Goal: Task Accomplishment & Management: Complete application form

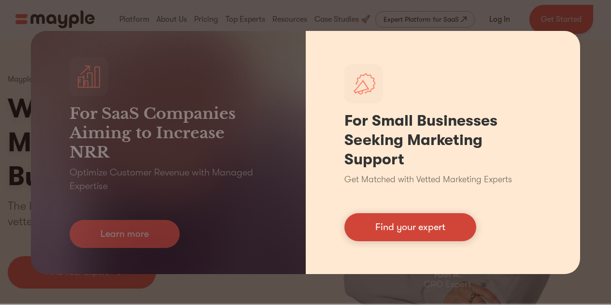
click at [383, 228] on link "Find your expert" at bounding box center [410, 227] width 132 height 28
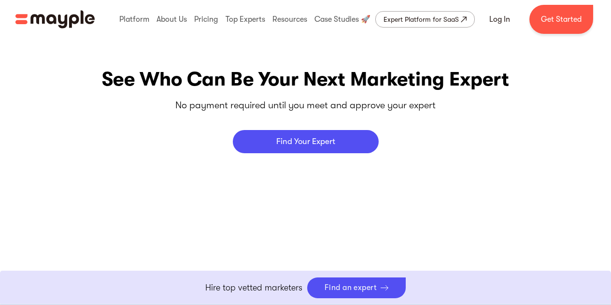
scroll to position [3719, 0]
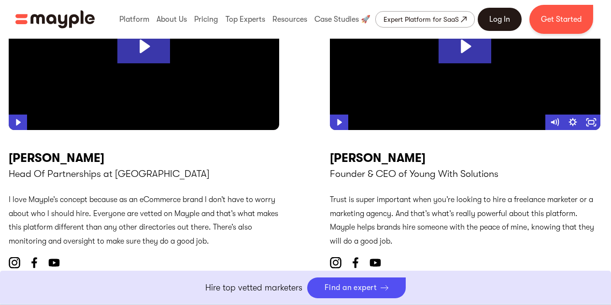
click at [504, 15] on link "Log In" at bounding box center [500, 19] width 44 height 23
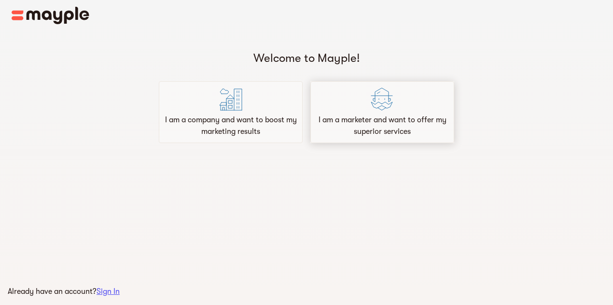
click at [364, 119] on p "I am a marketer and want to offer my superior services" at bounding box center [382, 125] width 135 height 23
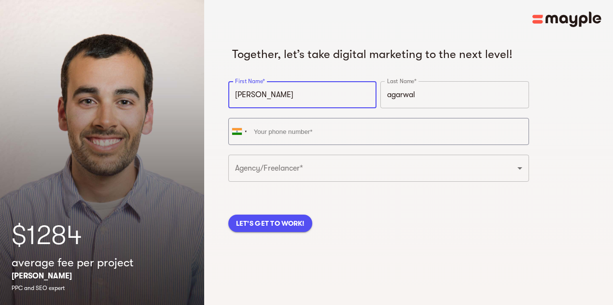
click at [237, 108] on input "shrey" at bounding box center [302, 94] width 149 height 27
type input "Shrey"
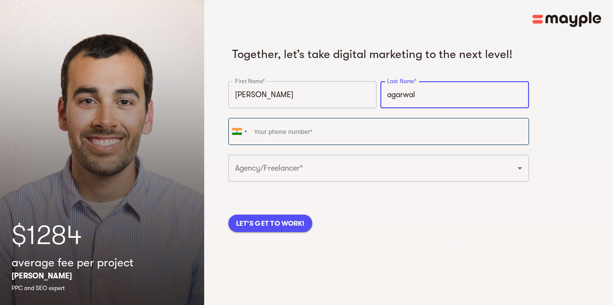
drag, startPoint x: 362, startPoint y: 107, endPoint x: 367, endPoint y: 137, distance: 30.4
click at [381, 107] on input "agarwal" at bounding box center [455, 94] width 149 height 27
type input "Agarwal"
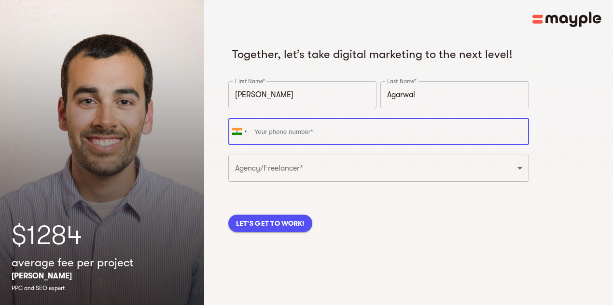
click at [366, 138] on input "tel" at bounding box center [378, 131] width 301 height 27
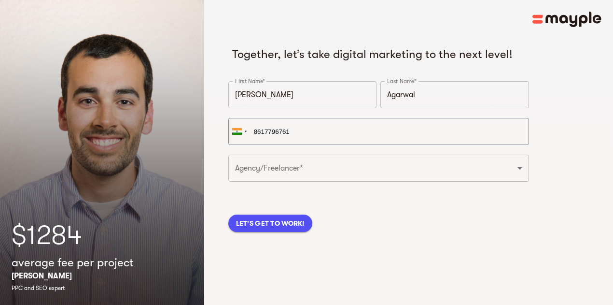
type input "+91 86177 96761"
click at [486, 120] on div "Together, let’s take digital marketing to the next level! First Name* Shrey Fir…" at bounding box center [408, 136] width 361 height 189
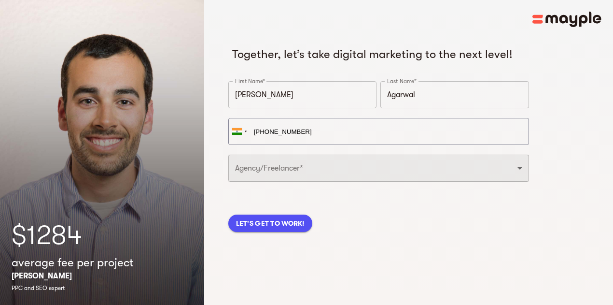
click at [363, 182] on select "Freelancer Digital Agency" at bounding box center [378, 168] width 301 height 27
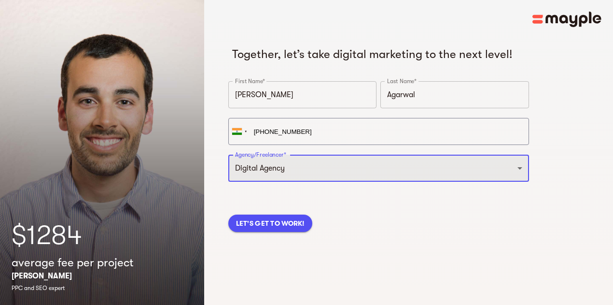
click at [228, 170] on select "Freelancer Digital Agency" at bounding box center [378, 168] width 301 height 27
click at [339, 182] on select "Freelancer Digital Agency" at bounding box center [378, 168] width 301 height 27
select select "FREELANCER"
click at [228, 170] on select "Freelancer Digital Agency" at bounding box center [378, 168] width 301 height 27
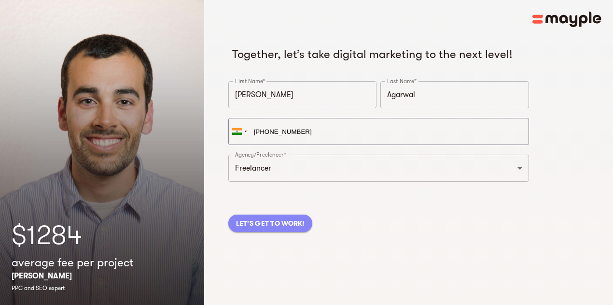
click at [283, 229] on span "LET'S GET TO WORK!" at bounding box center [270, 223] width 69 height 12
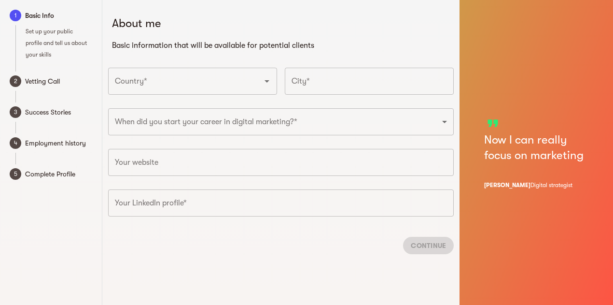
click at [241, 73] on input "Country*" at bounding box center [179, 81] width 133 height 18
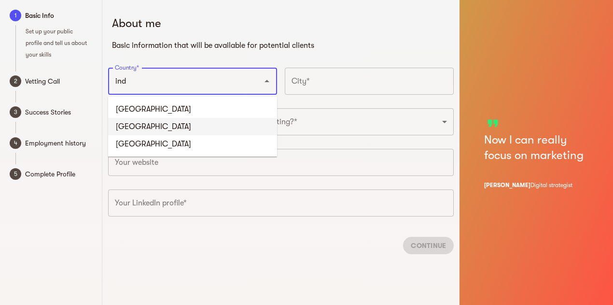
click at [131, 125] on li "India" at bounding box center [192, 126] width 169 height 17
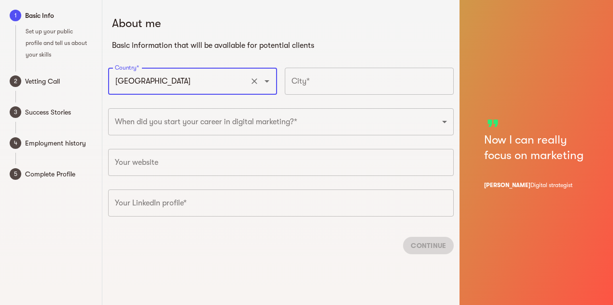
type input "India"
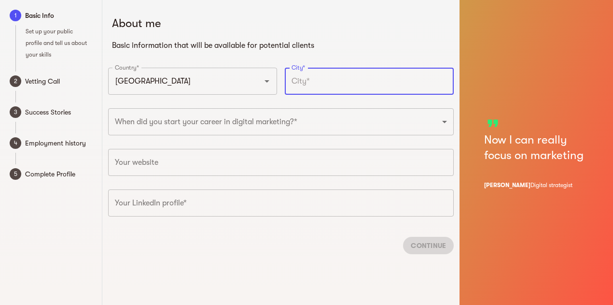
click at [314, 73] on input "text" at bounding box center [369, 81] width 169 height 27
type input "Howrah"
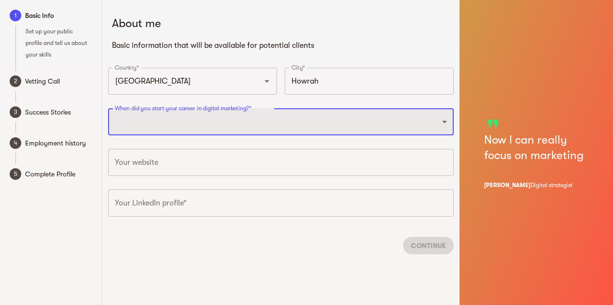
click at [275, 121] on select "2025 2024 2023 2022 2021 2020 2019 2018 2017 2016 2015 2014 2013 2012 2011 2010…" at bounding box center [281, 121] width 346 height 27
select select "2021"
click at [108, 108] on select "2025 2024 2023 2022 2021 2020 2019 2018 2017 2016 2015 2014 2013 2012 2011 2010…" at bounding box center [281, 121] width 346 height 27
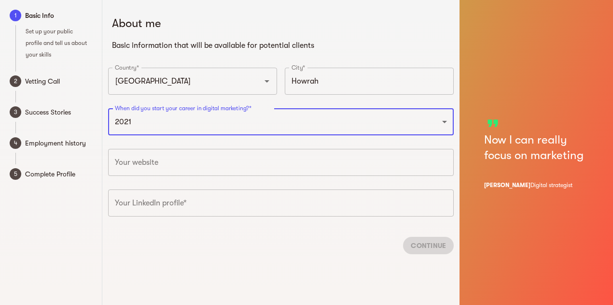
click at [176, 204] on input "text" at bounding box center [281, 202] width 346 height 27
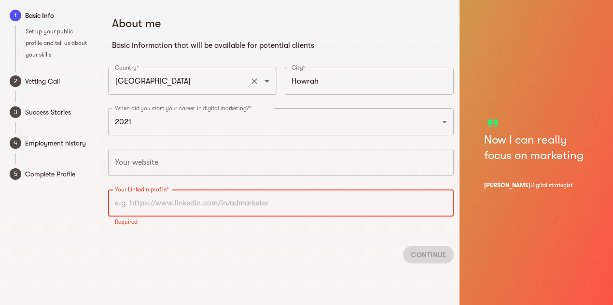
scroll to position [12, 0]
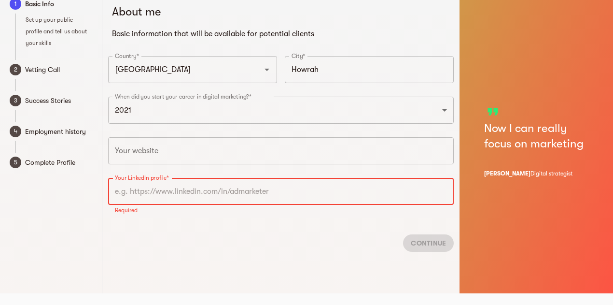
paste input "https://www.linkedin.com/in/shreyagarwal0405/"
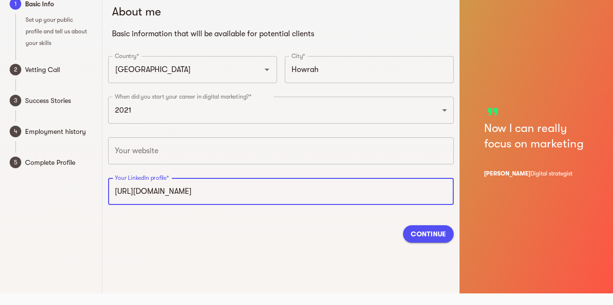
type input "https://www.linkedin.com/in/shreyagarwal0405"
click at [426, 236] on span "Continue" at bounding box center [428, 234] width 35 height 12
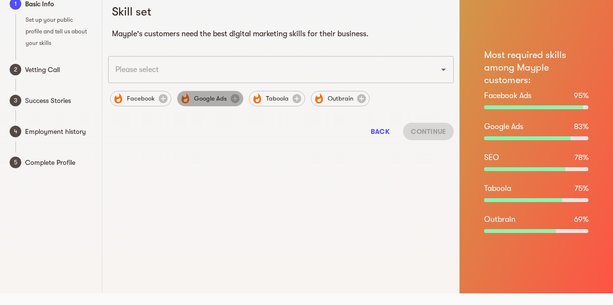
click at [214, 97] on span "Google Ads" at bounding box center [210, 99] width 44 height 12
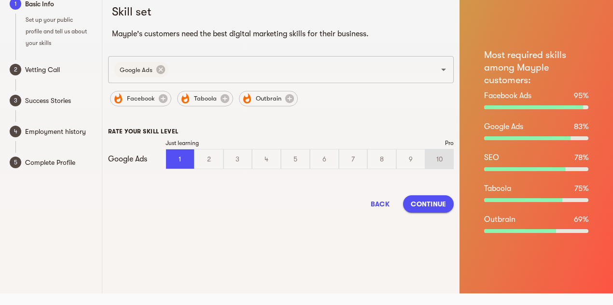
click at [426, 157] on div "10" at bounding box center [440, 158] width 28 height 19
click at [0, 0] on input "10" at bounding box center [0, 0] width 0 height 0
click at [434, 205] on span "Continue" at bounding box center [428, 204] width 35 height 12
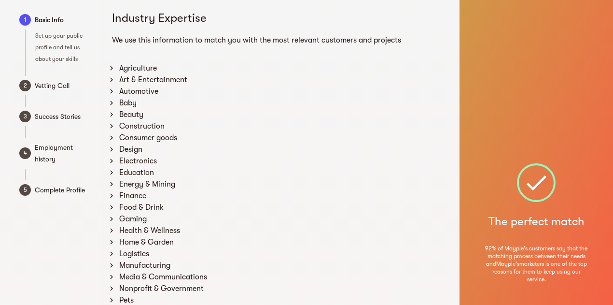
scroll to position [0, 0]
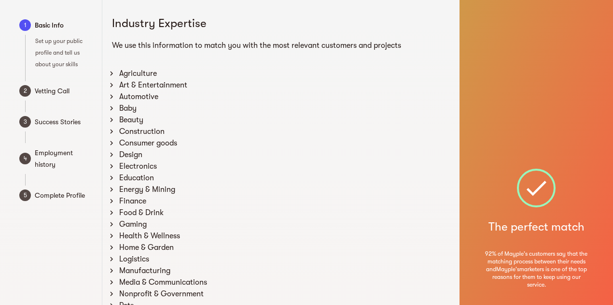
click at [48, 43] on span "Set up your public profile and tell us about your skills" at bounding box center [58, 53] width 47 height 30
click at [42, 28] on span "Basic Info" at bounding box center [64, 25] width 59 height 12
click at [111, 233] on icon at bounding box center [111, 235] width 9 height 9
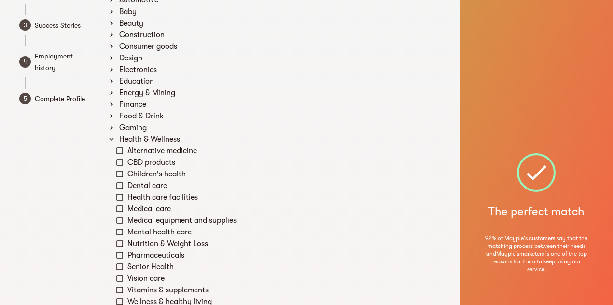
scroll to position [145, 0]
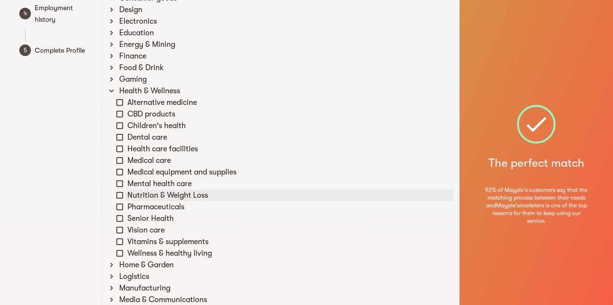
click at [121, 194] on icon at bounding box center [119, 195] width 9 height 9
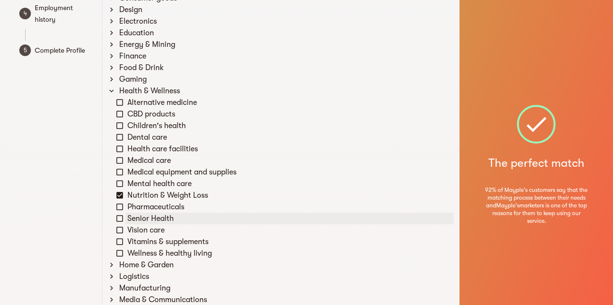
click at [119, 215] on icon at bounding box center [119, 218] width 7 height 7
click at [119, 241] on icon at bounding box center [119, 241] width 9 height 9
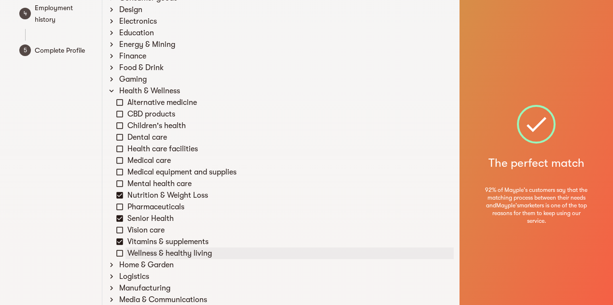
click at [117, 251] on icon at bounding box center [119, 253] width 7 height 7
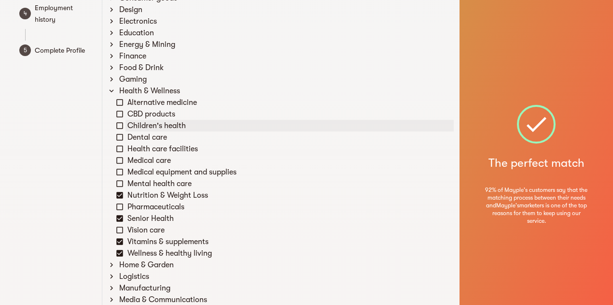
click at [120, 124] on icon at bounding box center [119, 125] width 9 height 9
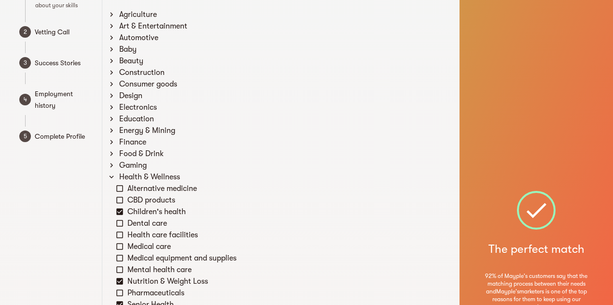
scroll to position [48, 0]
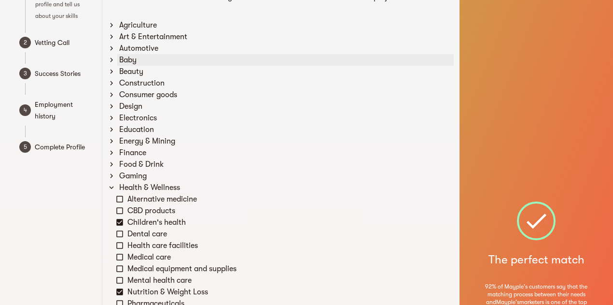
click at [114, 60] on icon at bounding box center [111, 60] width 9 height 9
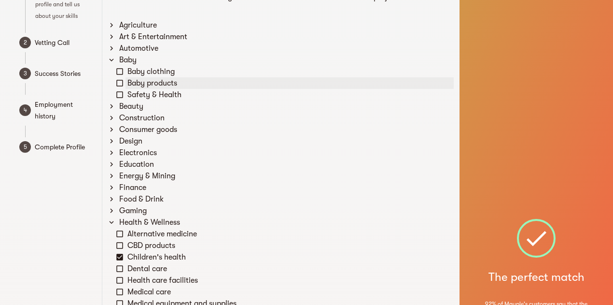
click at [120, 80] on icon at bounding box center [119, 83] width 7 height 7
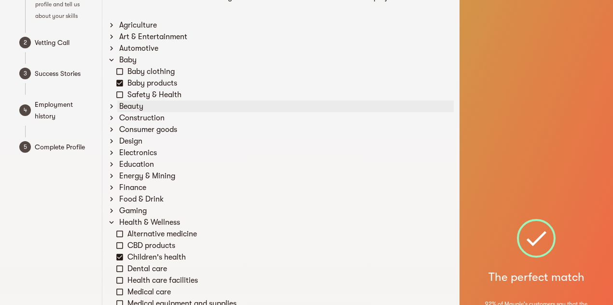
click at [112, 103] on icon at bounding box center [111, 106] width 9 height 9
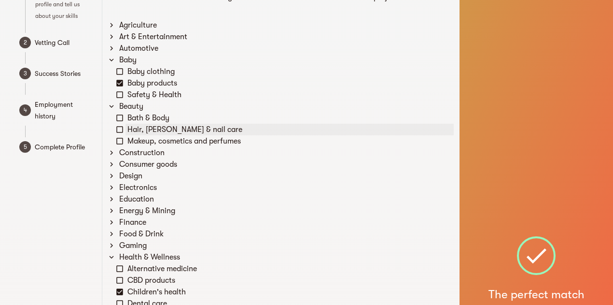
click at [120, 127] on icon at bounding box center [119, 129] width 9 height 9
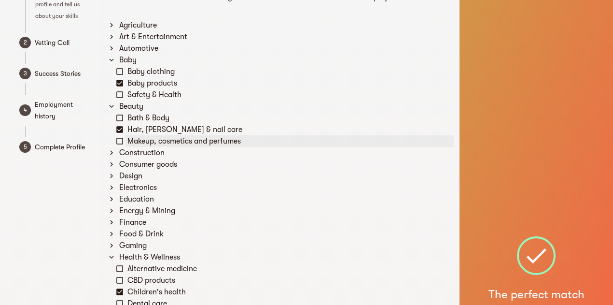
click at [121, 140] on icon at bounding box center [119, 141] width 9 height 9
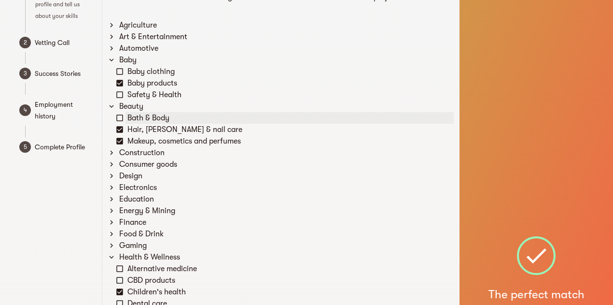
click at [123, 117] on icon at bounding box center [119, 117] width 7 height 7
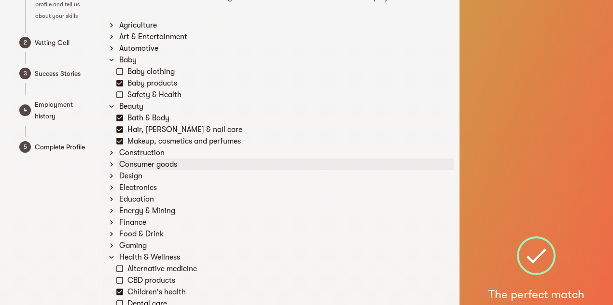
click at [110, 165] on icon at bounding box center [111, 164] width 9 height 9
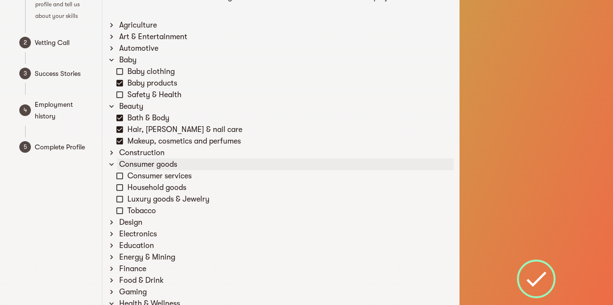
click at [111, 164] on icon at bounding box center [112, 164] width 4 height 3
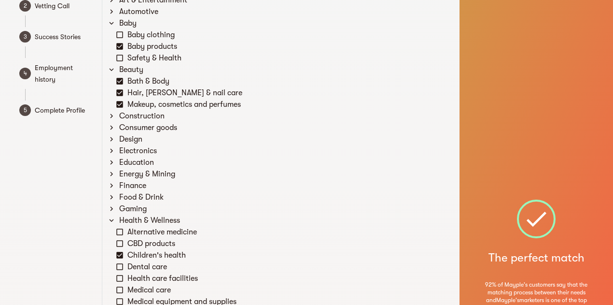
scroll to position [97, 0]
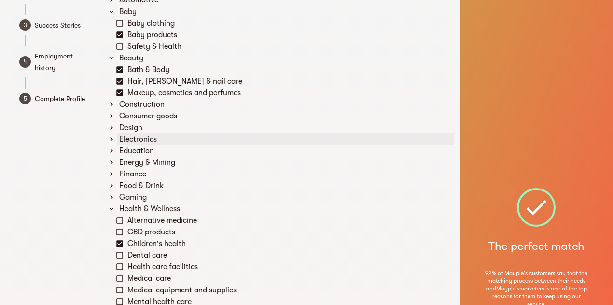
click at [113, 140] on icon at bounding box center [111, 139] width 9 height 9
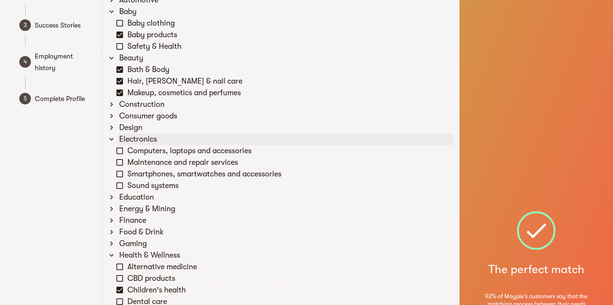
click at [113, 140] on icon at bounding box center [111, 139] width 9 height 9
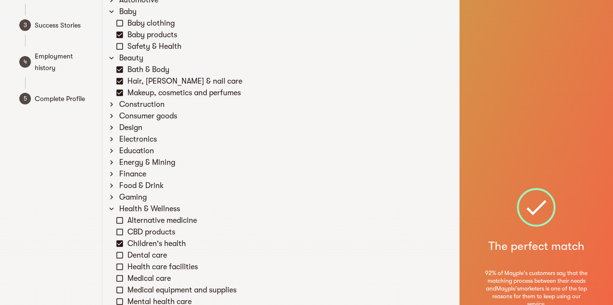
scroll to position [145, 0]
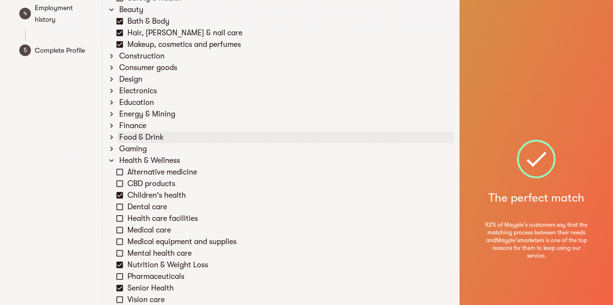
click at [111, 138] on icon at bounding box center [111, 137] width 9 height 9
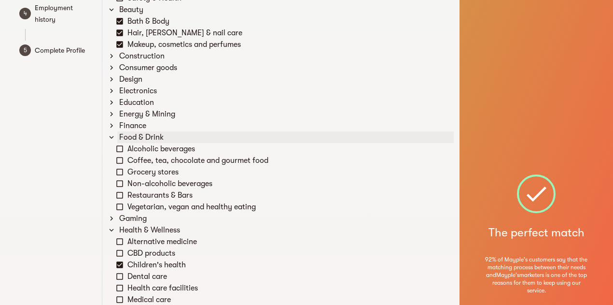
click at [111, 138] on icon at bounding box center [111, 137] width 9 height 9
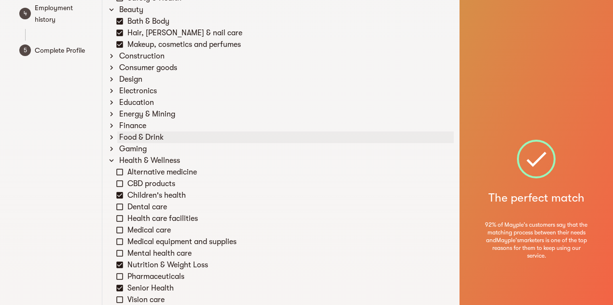
click at [111, 138] on icon at bounding box center [111, 137] width 9 height 9
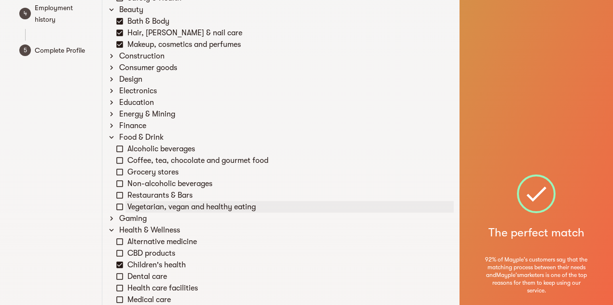
click at [120, 207] on icon at bounding box center [119, 206] width 9 height 9
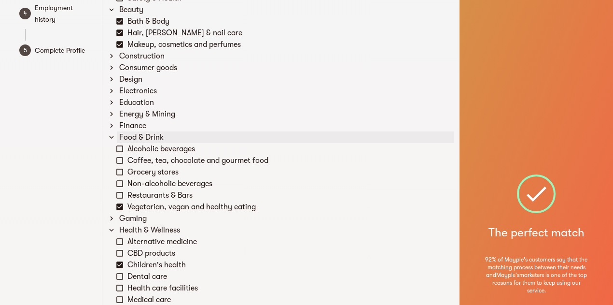
click at [111, 136] on icon at bounding box center [111, 137] width 9 height 9
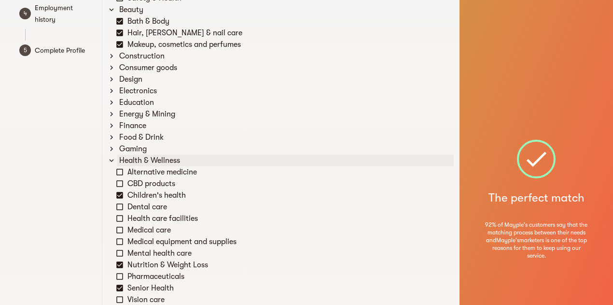
click at [112, 159] on icon at bounding box center [111, 160] width 9 height 9
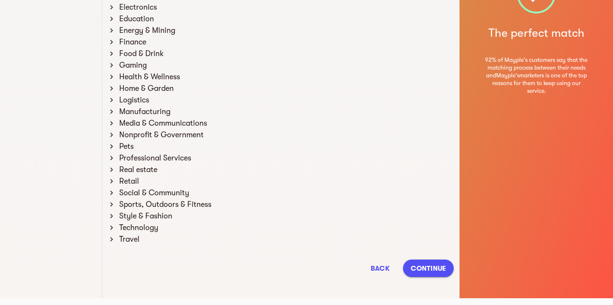
scroll to position [233, 0]
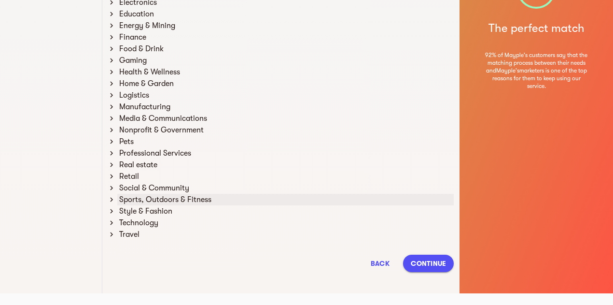
click at [112, 197] on icon at bounding box center [111, 199] width 9 height 9
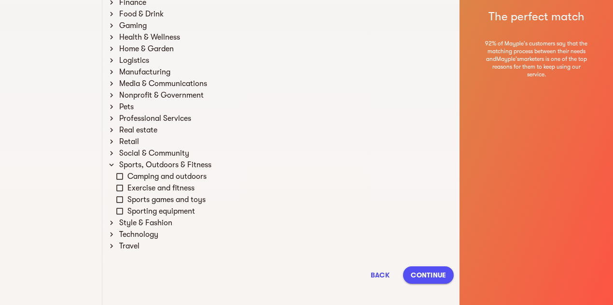
scroll to position [280, 0]
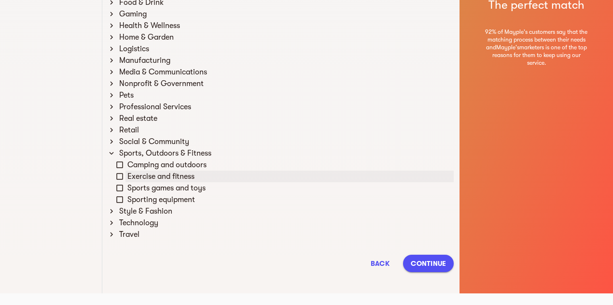
click at [119, 177] on icon at bounding box center [119, 176] width 9 height 9
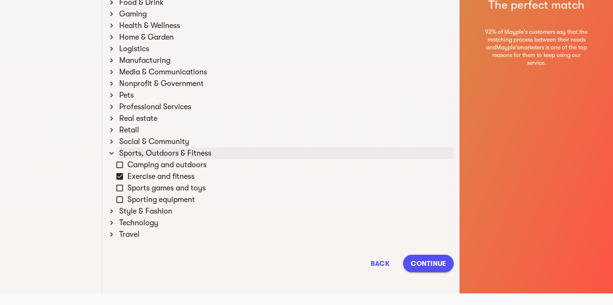
click at [112, 151] on icon at bounding box center [111, 153] width 9 height 9
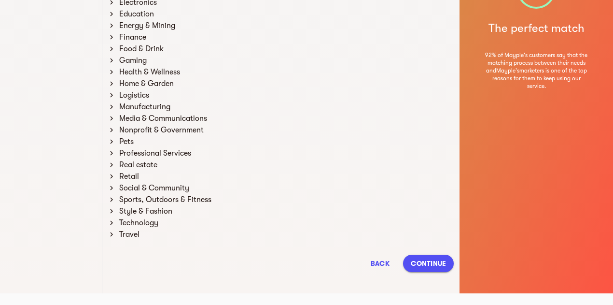
scroll to position [233, 0]
click at [429, 268] on span "Continue" at bounding box center [428, 263] width 35 height 12
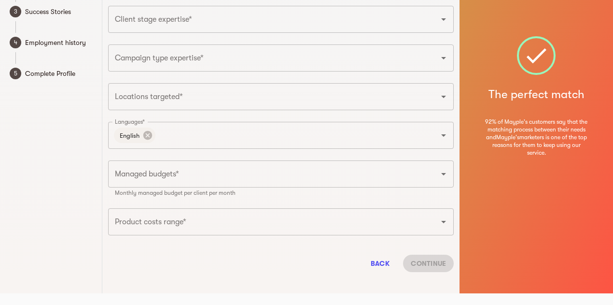
scroll to position [0, 0]
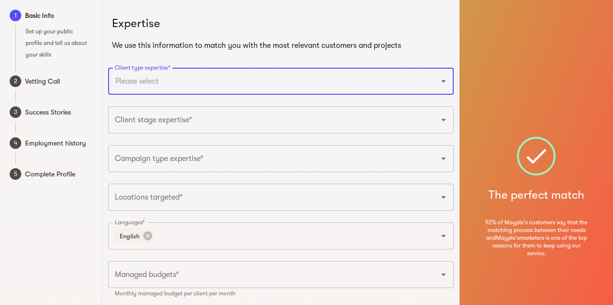
click at [192, 84] on input "Client type expertise*" at bounding box center [268, 81] width 311 height 18
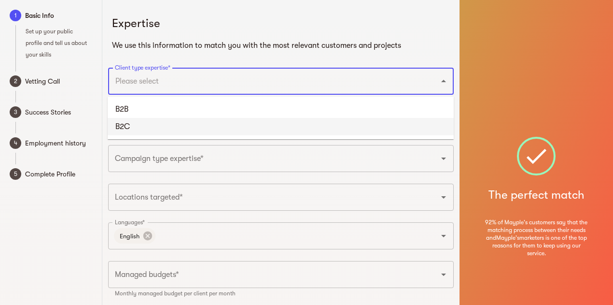
click at [157, 126] on li "B2C" at bounding box center [281, 126] width 346 height 17
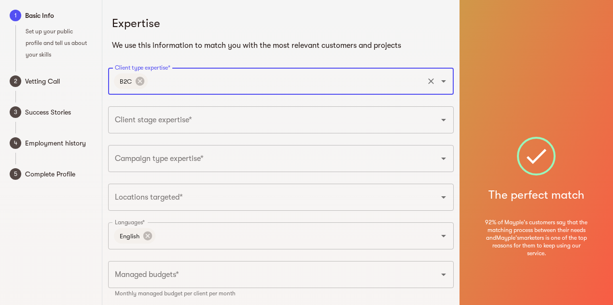
click at [157, 126] on input "Client stage expertise*" at bounding box center [268, 120] width 311 height 18
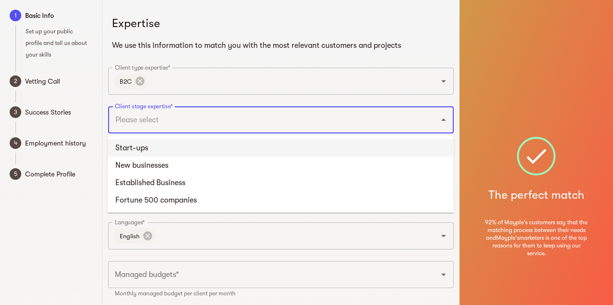
click at [160, 152] on li "Start-ups" at bounding box center [281, 147] width 346 height 17
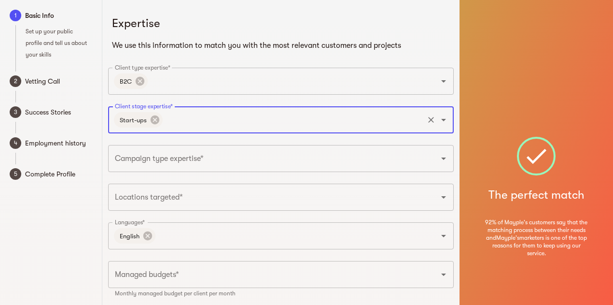
click at [216, 115] on input "Client stage expertise*" at bounding box center [293, 120] width 259 height 18
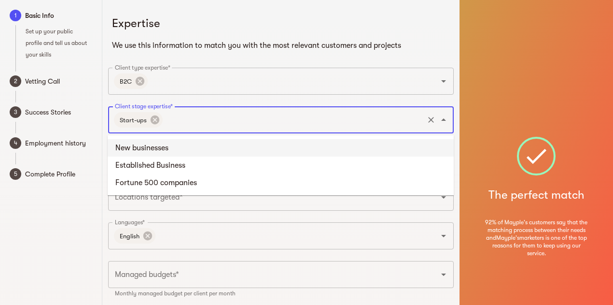
click at [195, 152] on li "New businesses" at bounding box center [281, 147] width 346 height 17
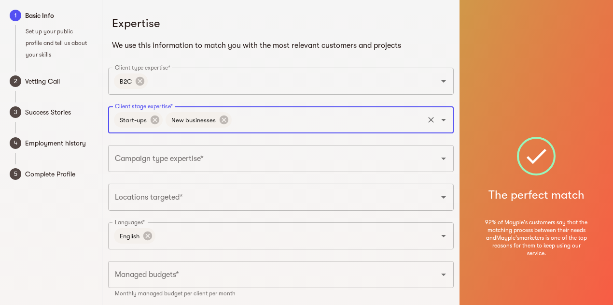
click at [251, 124] on input "Client stage expertise*" at bounding box center [328, 120] width 190 height 18
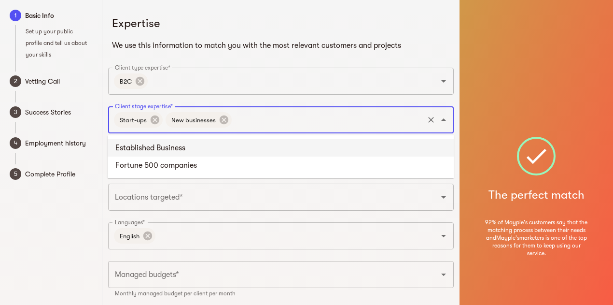
click at [244, 147] on li "Established Business" at bounding box center [281, 147] width 346 height 17
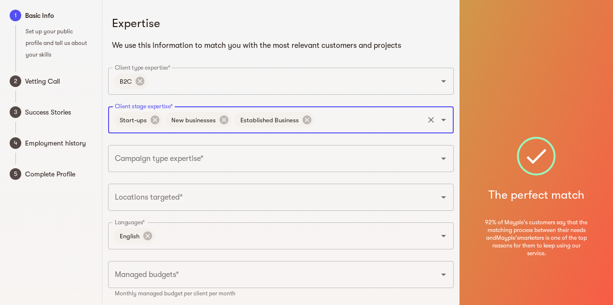
click at [231, 157] on input "Campaign type expertise*" at bounding box center [268, 158] width 311 height 18
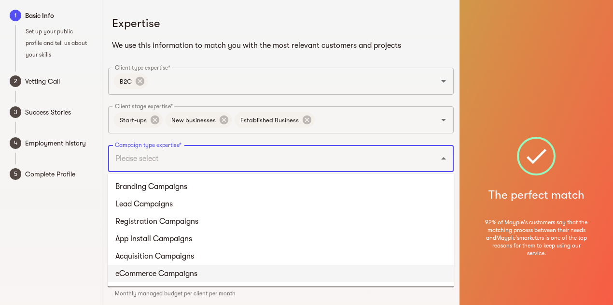
click at [184, 278] on li "eCommerce Campaigns" at bounding box center [281, 273] width 346 height 17
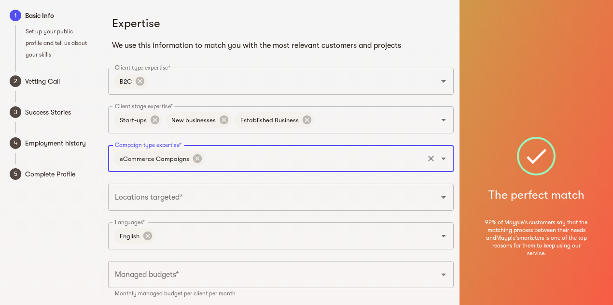
click at [238, 163] on input "Campaign type expertise*" at bounding box center [315, 158] width 216 height 18
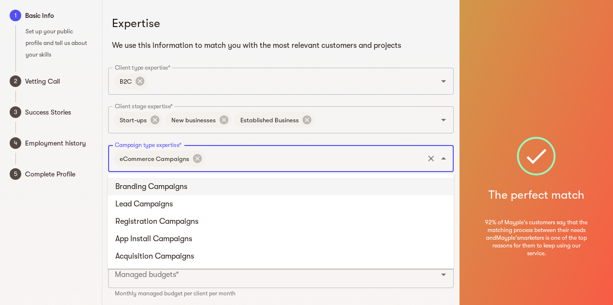
click at [224, 184] on li "Branding Campaigns" at bounding box center [281, 186] width 346 height 17
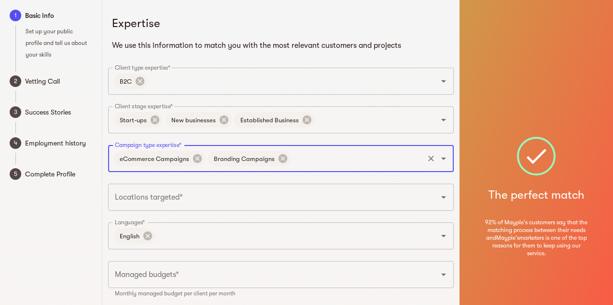
click at [318, 159] on input "Campaign type expertise*" at bounding box center [357, 158] width 131 height 18
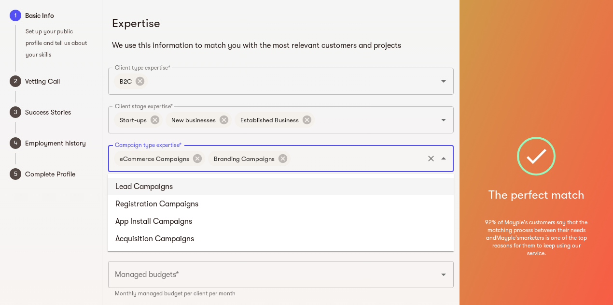
click at [318, 159] on input "Campaign type expertise*" at bounding box center [357, 158] width 131 height 18
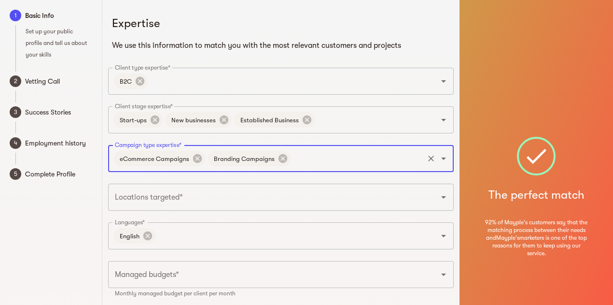
click at [141, 199] on input "Locations targeted*" at bounding box center [268, 197] width 311 height 18
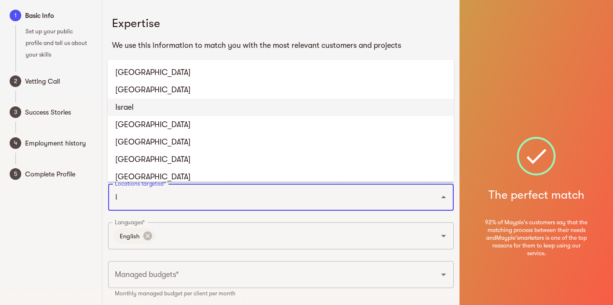
type input "in"
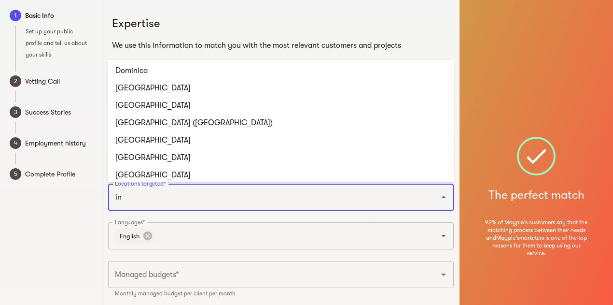
scroll to position [241, 0]
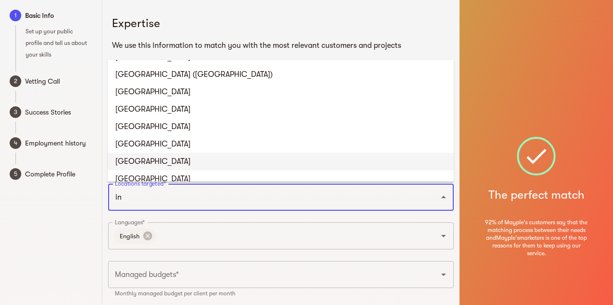
click at [146, 155] on li "India" at bounding box center [281, 161] width 346 height 17
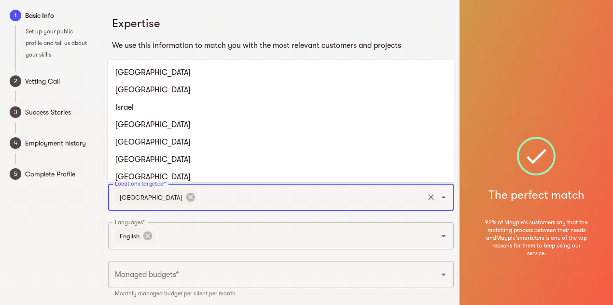
click at [200, 198] on input "Locations targeted*" at bounding box center [311, 197] width 223 height 18
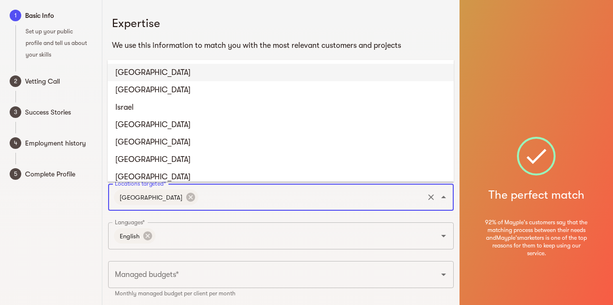
scroll to position [0, 0]
click at [169, 74] on li "United States" at bounding box center [281, 72] width 346 height 17
drag, startPoint x: 224, startPoint y: 192, endPoint x: 219, endPoint y: 157, distance: 35.5
click at [287, 192] on input "Locations targeted*" at bounding box center [355, 197] width 136 height 18
click at [197, 76] on li "United Kingdom" at bounding box center [281, 72] width 346 height 17
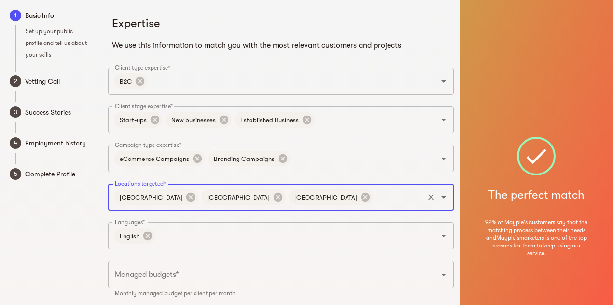
click at [375, 196] on input "Locations targeted*" at bounding box center [399, 197] width 48 height 18
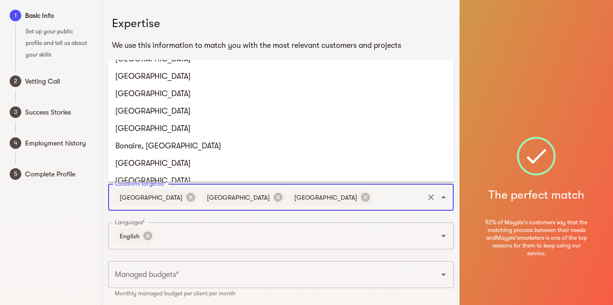
scroll to position [531, 0]
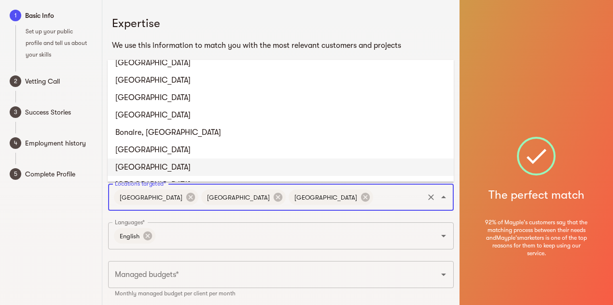
click at [73, 204] on div "1 Basic Info Set up your public profile and tell us about your skills 2 Vetting…" at bounding box center [51, 197] width 102 height 394
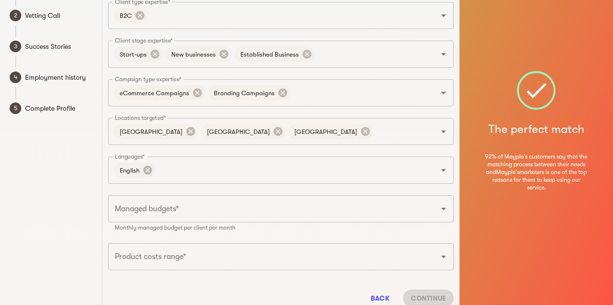
scroll to position [97, 0]
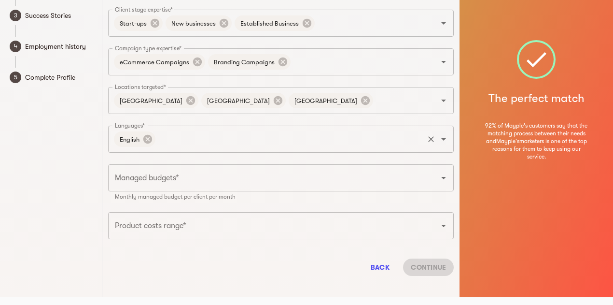
click at [192, 141] on input "Languages*" at bounding box center [290, 139] width 266 height 18
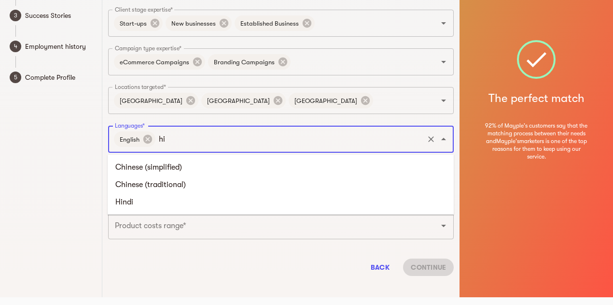
type input "hin"
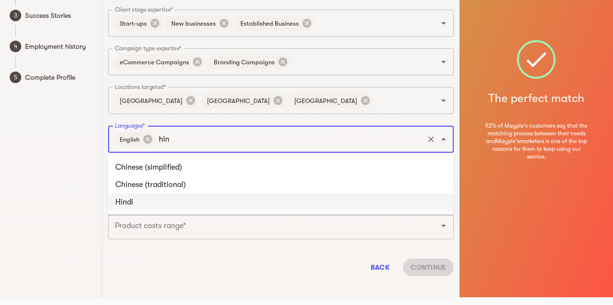
click at [179, 198] on li "Hindi" at bounding box center [281, 201] width 346 height 17
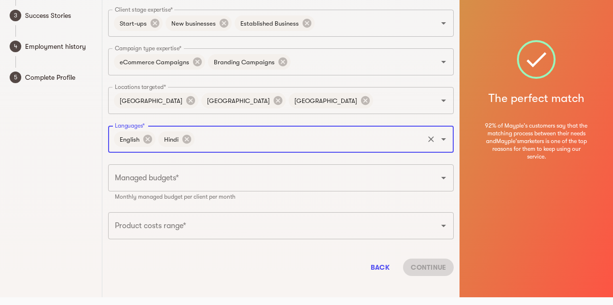
click at [214, 170] on input "Managed budgets*" at bounding box center [268, 178] width 311 height 18
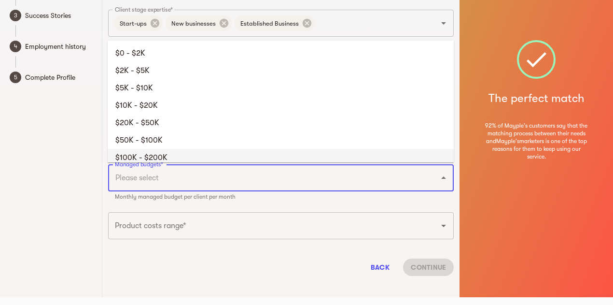
click at [191, 154] on li "$100K - $200K" at bounding box center [281, 157] width 346 height 17
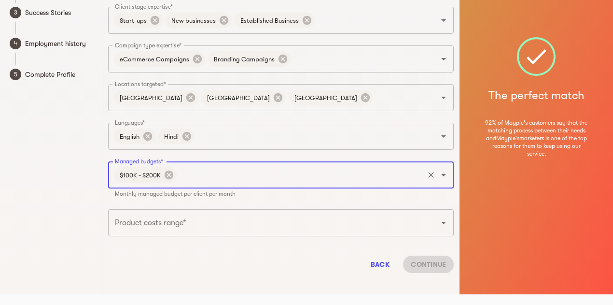
scroll to position [100, 0]
click at [195, 220] on input "Product costs range*" at bounding box center [268, 221] width 311 height 18
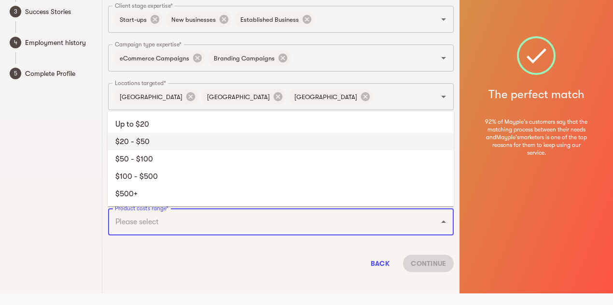
click at [158, 138] on li "$20 - $50" at bounding box center [281, 141] width 346 height 17
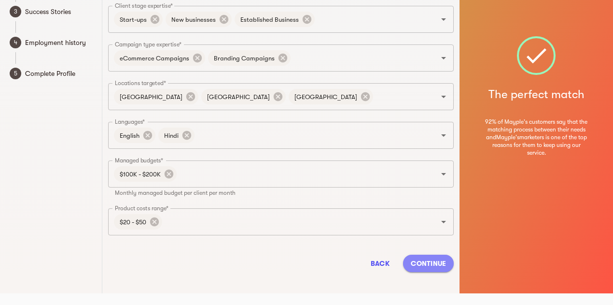
click at [424, 255] on button "Continue" at bounding box center [428, 263] width 51 height 17
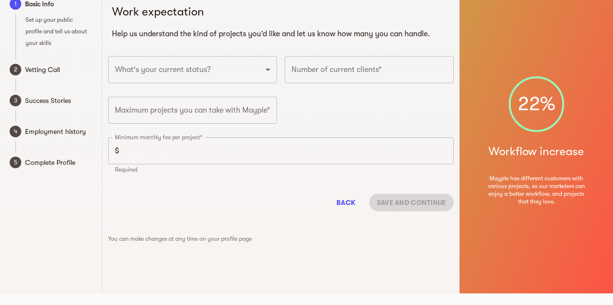
click at [201, 84] on div "What's your current status? Full-time freelancer Full-time job New-freelancing …" at bounding box center [192, 72] width 177 height 41
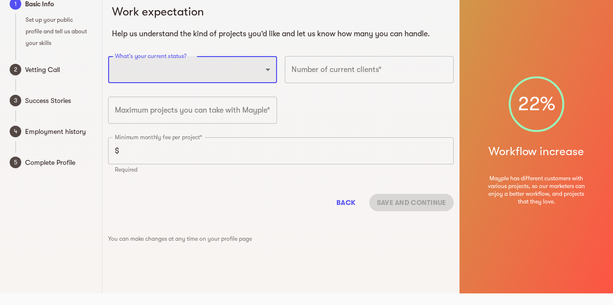
click at [201, 74] on select "Full-time freelancer Full-time job New-freelancing Part-time-freelance Searchin…" at bounding box center [192, 69] width 169 height 27
select select "FULLTIME_FREELANCER"
click at [108, 56] on select "Full-time freelancer Full-time job New-freelancing Part-time-freelance Searchin…" at bounding box center [192, 69] width 169 height 27
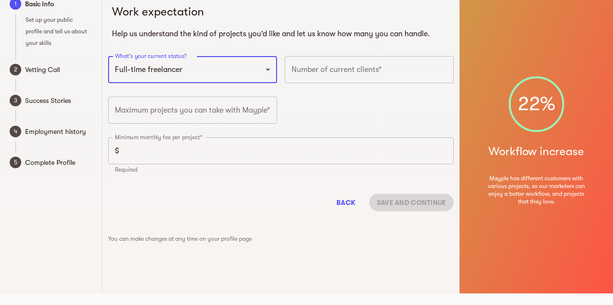
click at [313, 73] on input "number" at bounding box center [369, 69] width 169 height 27
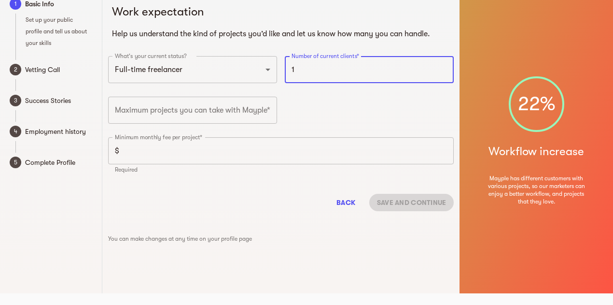
type input "1"
click at [229, 112] on input "number" at bounding box center [192, 110] width 169 height 27
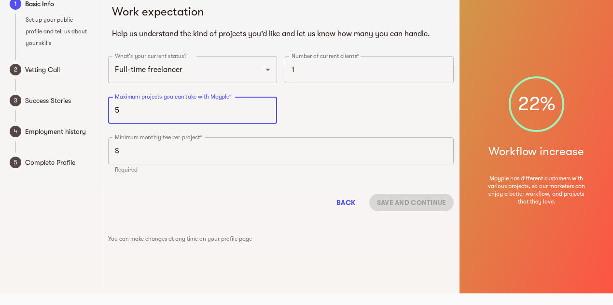
type input "5"
click at [220, 150] on input "number" at bounding box center [288, 150] width 331 height 27
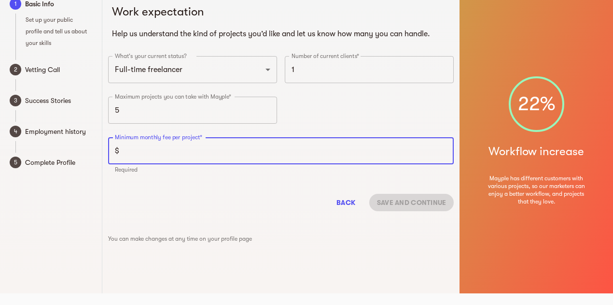
scroll to position [0, 0]
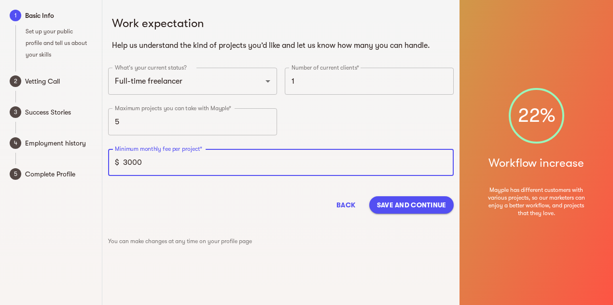
type input "3000"
click at [412, 198] on button "Save and continue" at bounding box center [411, 204] width 85 height 17
